Goal: Task Accomplishment & Management: Complete application form

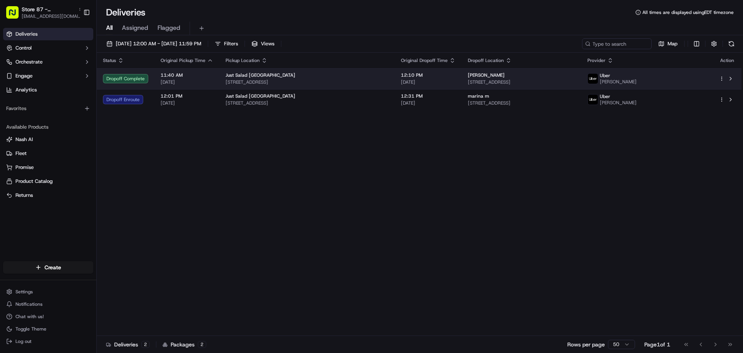
click at [529, 78] on div "[PERSON_NAME] D [STREET_ADDRESS]" at bounding box center [522, 78] width 108 height 13
click at [731, 77] on button at bounding box center [730, 78] width 9 height 9
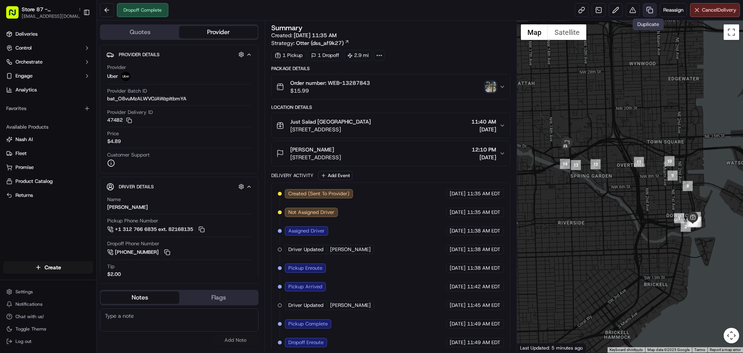
click at [650, 10] on link at bounding box center [650, 10] width 14 height 14
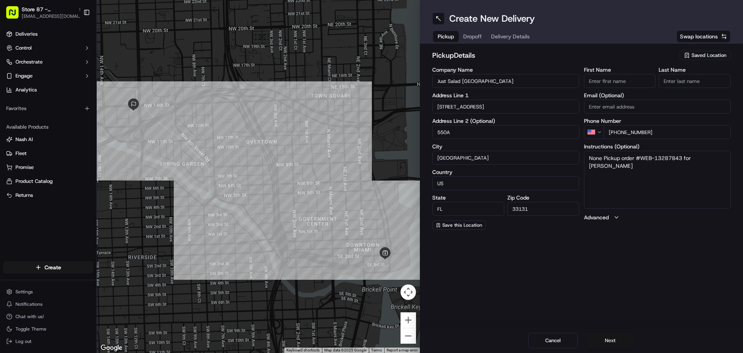
click at [620, 337] on button "Next" at bounding box center [611, 339] width 50 height 15
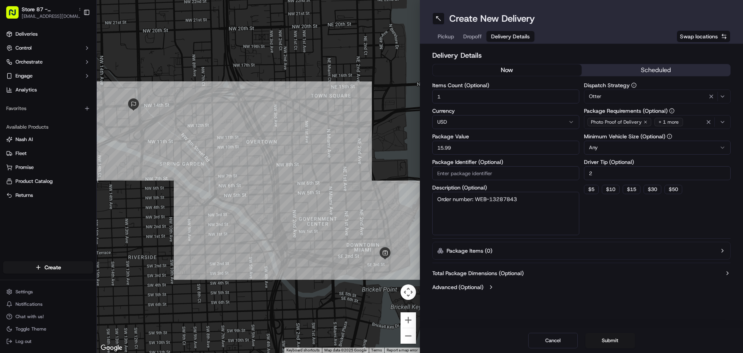
drag, startPoint x: 620, startPoint y: 337, endPoint x: 513, endPoint y: 211, distance: 165.0
click at [517, 215] on div "Create New Delivery Pickup Dropoff Delivery Details Swap locations Delivery Det…" at bounding box center [581, 176] width 323 height 353
drag, startPoint x: 442, startPoint y: 200, endPoint x: 428, endPoint y: 201, distance: 14.3
click at [428, 201] on div "Delivery Details now scheduled Items Count (Optional) 1 Currency USD Package Va…" at bounding box center [581, 172] width 323 height 256
click at [484, 171] on input "Package Identifier (Optional)" at bounding box center [505, 173] width 147 height 14
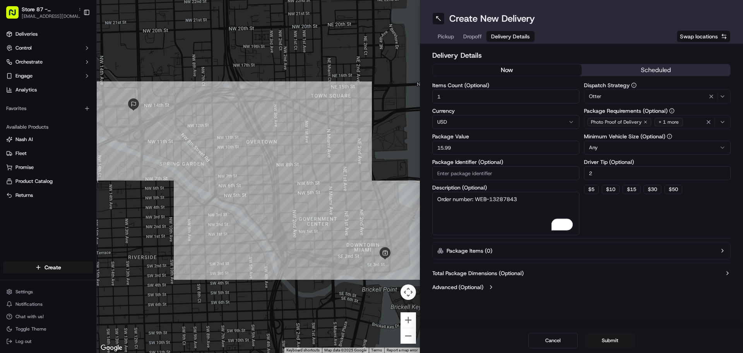
paste input "Order number: WEB-13287843"
type input "Order number: WEB-13287843"
click at [606, 334] on button "Submit" at bounding box center [611, 339] width 50 height 15
